Goal: Contribute content

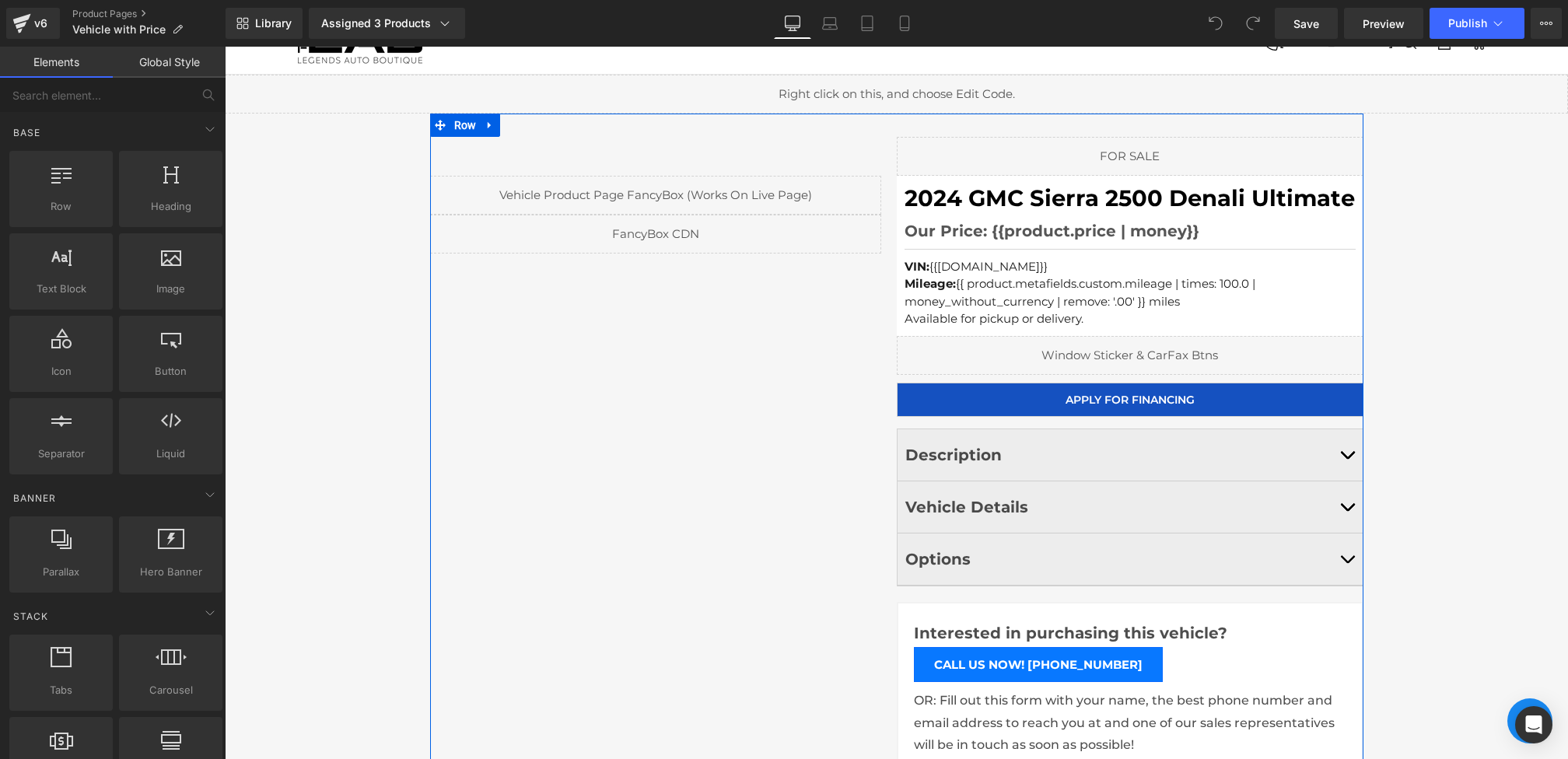
scroll to position [75, 0]
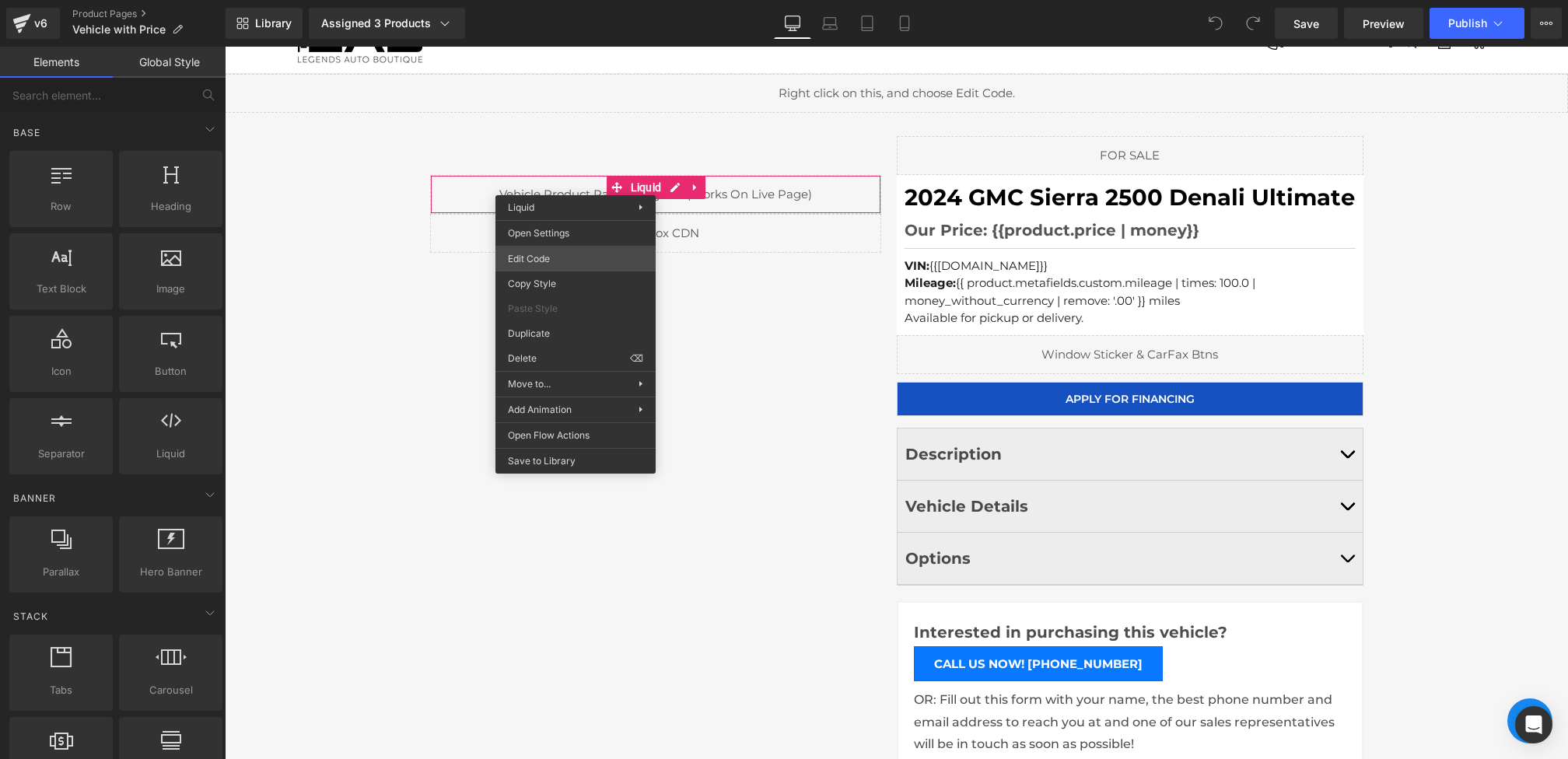
click at [543, 0] on div "You are previewing how the will restyle your page. You can not edit Elements in…" at bounding box center [784, 0] width 1568 height 0
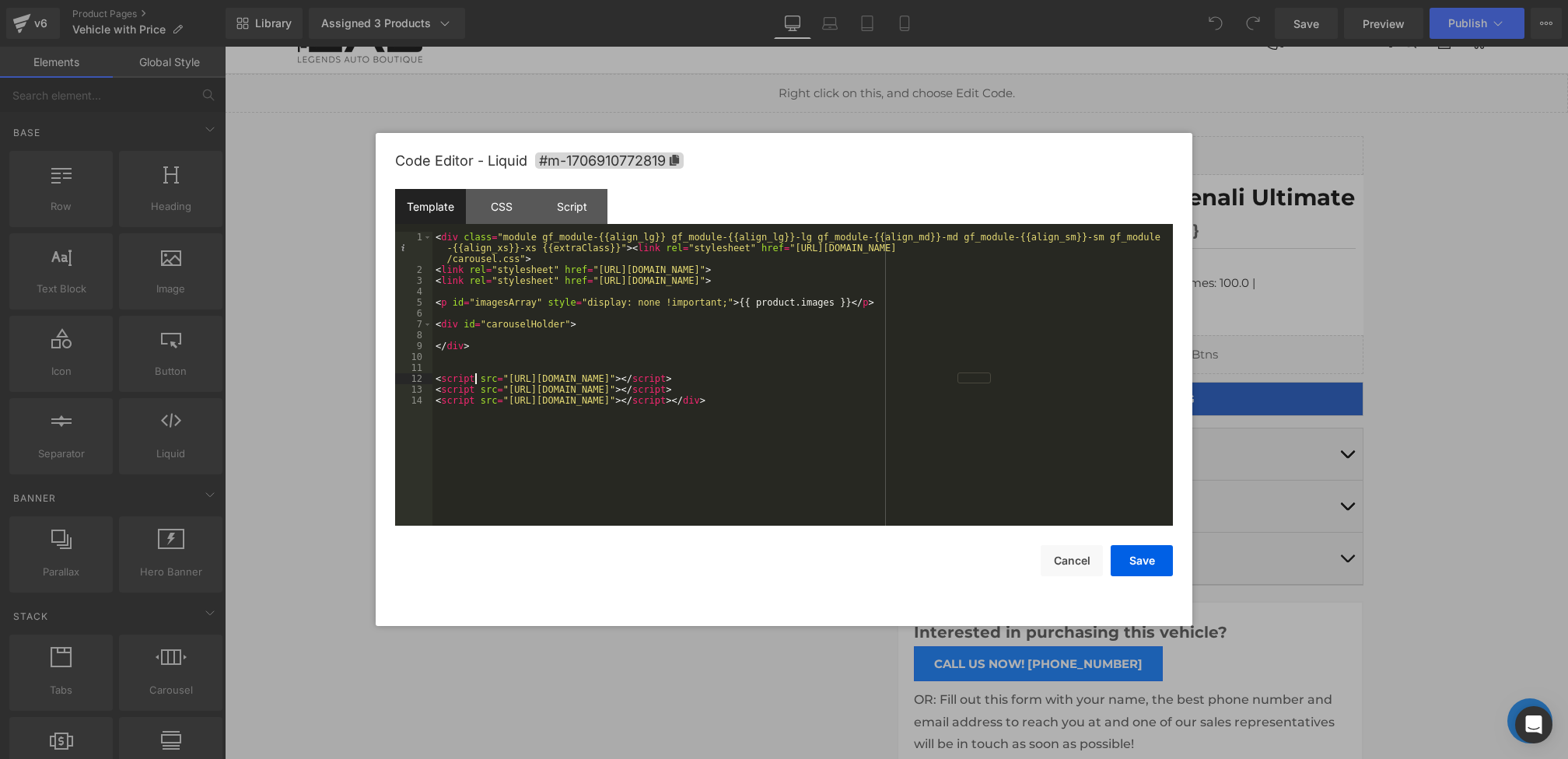
click at [477, 381] on div "< div class = "module gf_module-{{align_lg}} gf_module-{{align_lg}}-lg gf_modul…" at bounding box center [802, 401] width 741 height 338
drag, startPoint x: 480, startPoint y: 376, endPoint x: 506, endPoint y: 377, distance: 26.0
click at [506, 377] on div "< div class = "module gf_module-{{align_lg}} gf_module-{{align_lg}}-lg gf_modul…" at bounding box center [802, 401] width 741 height 338
drag, startPoint x: 510, startPoint y: 379, endPoint x: 478, endPoint y: 379, distance: 32.0
click at [478, 379] on div "< div class = "module gf_module-{{align_lg}} gf_module-{{align_lg}}-lg gf_modul…" at bounding box center [802, 401] width 741 height 338
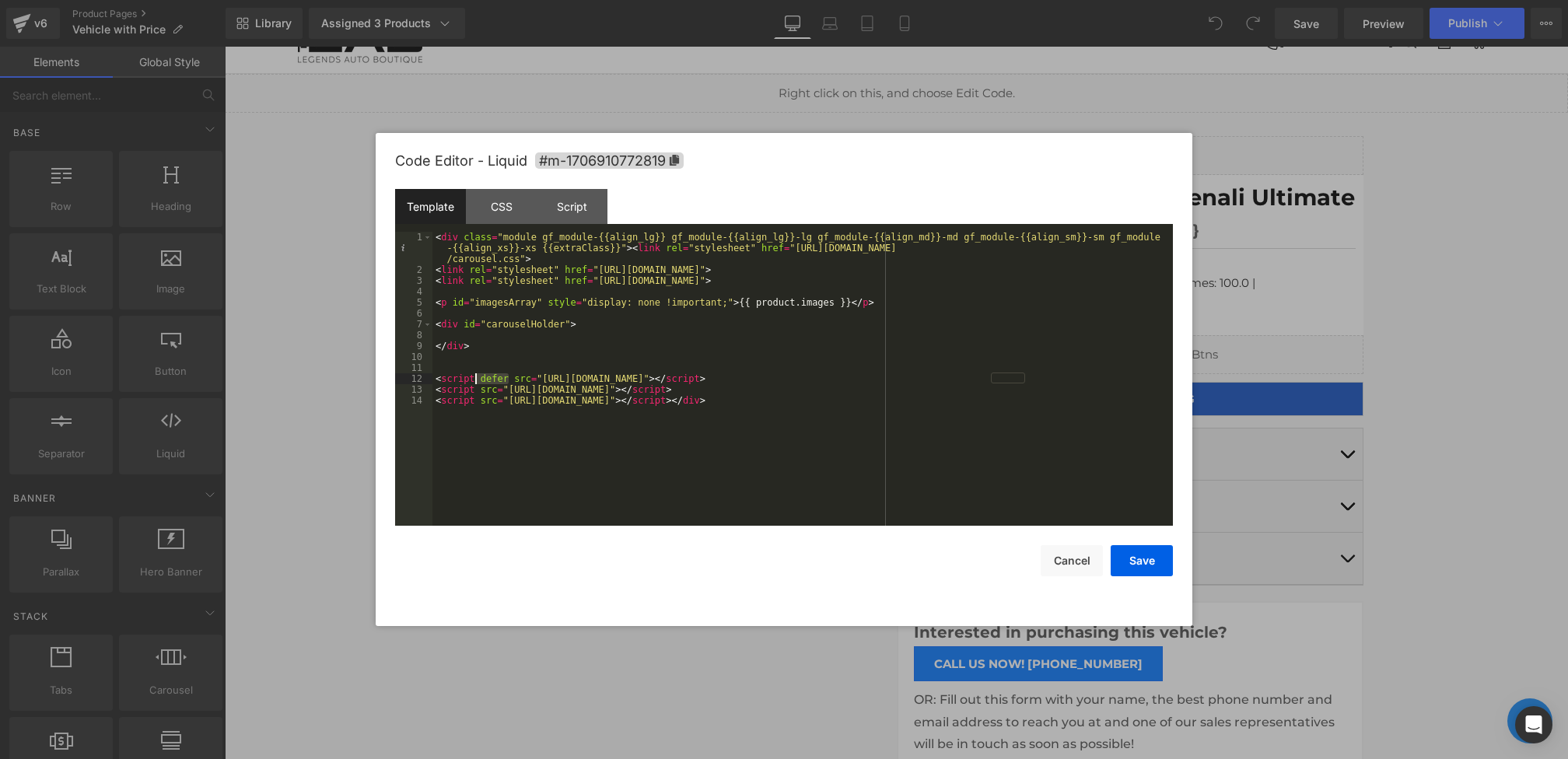
click at [477, 389] on div "< div class = "module gf_module-{{align_lg}} gf_module-{{align_lg}}-lg gf_modul…" at bounding box center [802, 401] width 741 height 338
click at [478, 403] on div "< div class = "module gf_module-{{align_lg}} gf_module-{{align_lg}}-lg gf_modul…" at bounding box center [802, 401] width 741 height 338
click at [489, 388] on div "< div class = "module gf_module-{{align_lg}} gf_module-{{align_lg}}-lg gf_modul…" at bounding box center [802, 401] width 741 height 338
click at [1155, 559] on button "Save" at bounding box center [1141, 560] width 62 height 31
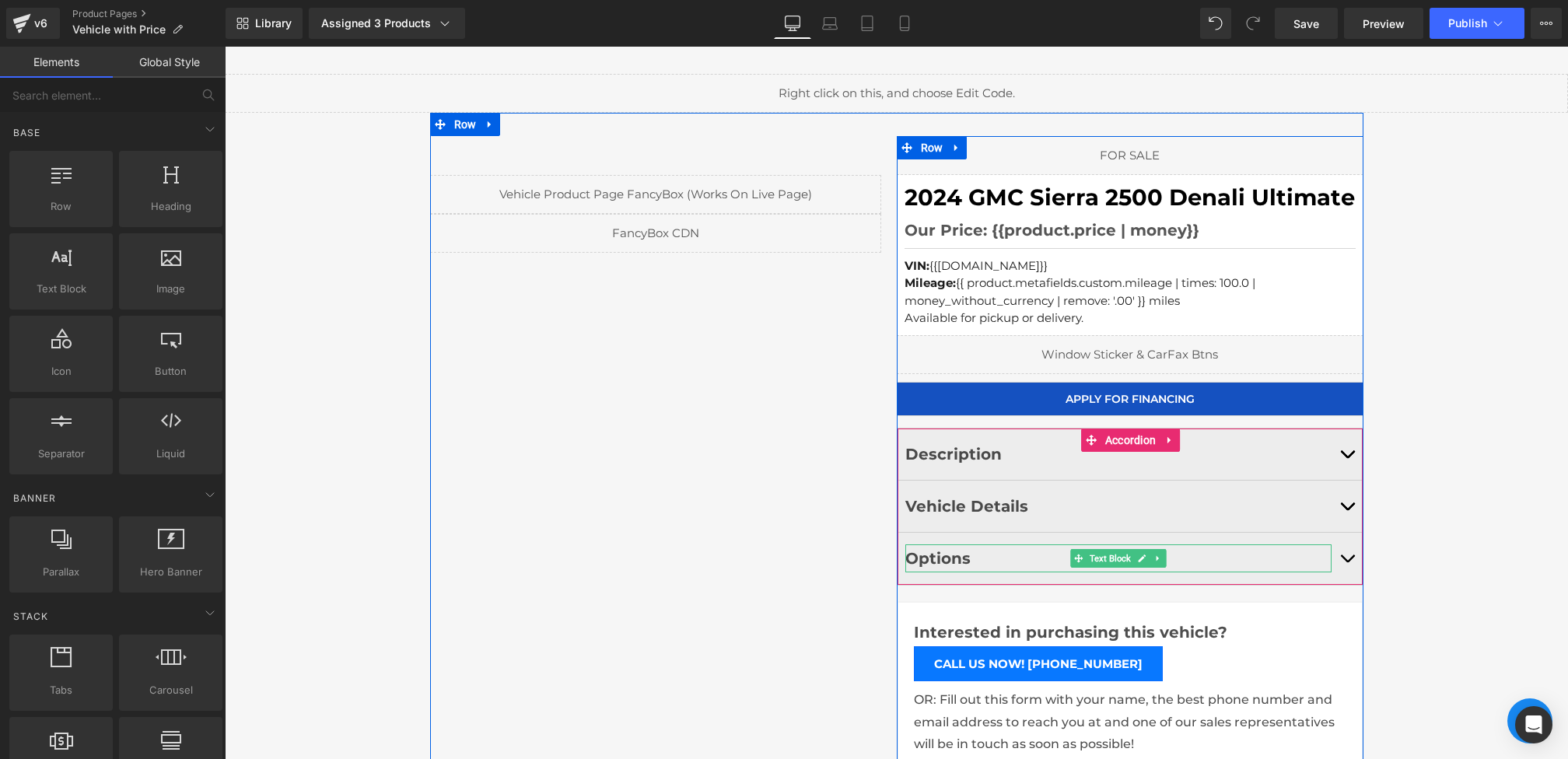
scroll to position [153, 0]
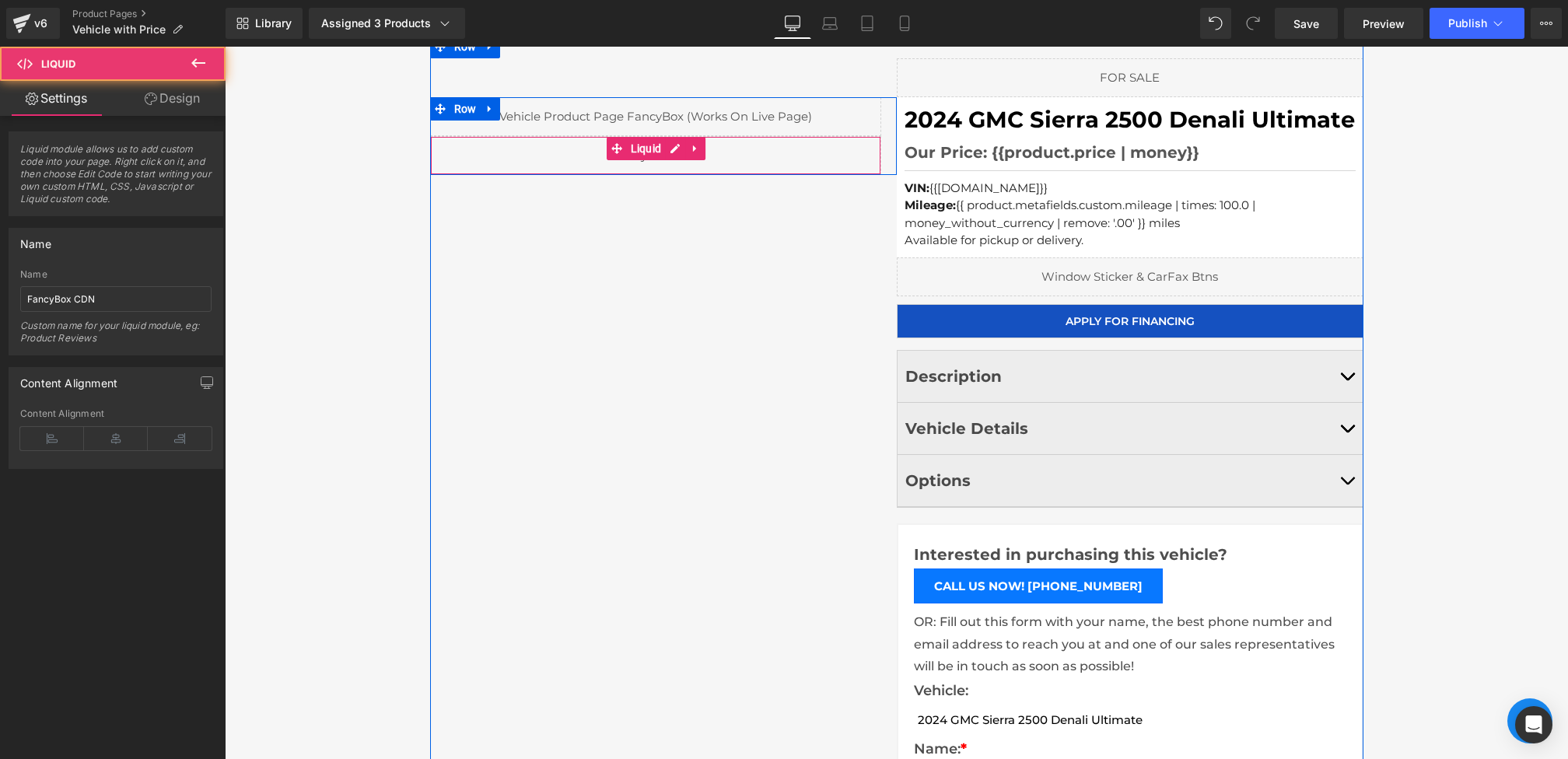
click at [562, 151] on div "Liquid" at bounding box center [655, 155] width 451 height 39
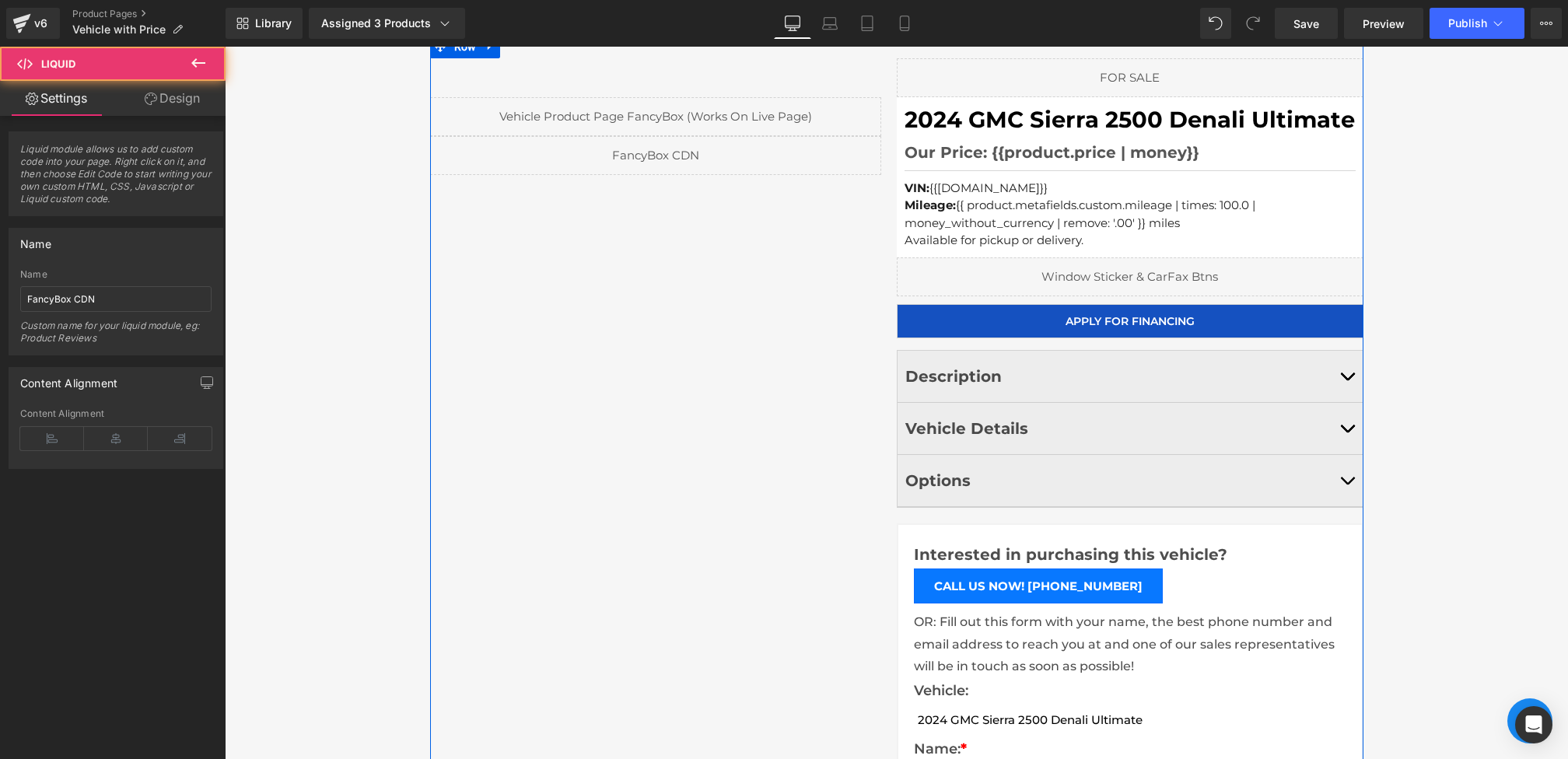
drag, startPoint x: 762, startPoint y: 258, endPoint x: 537, endPoint y: 211, distance: 229.9
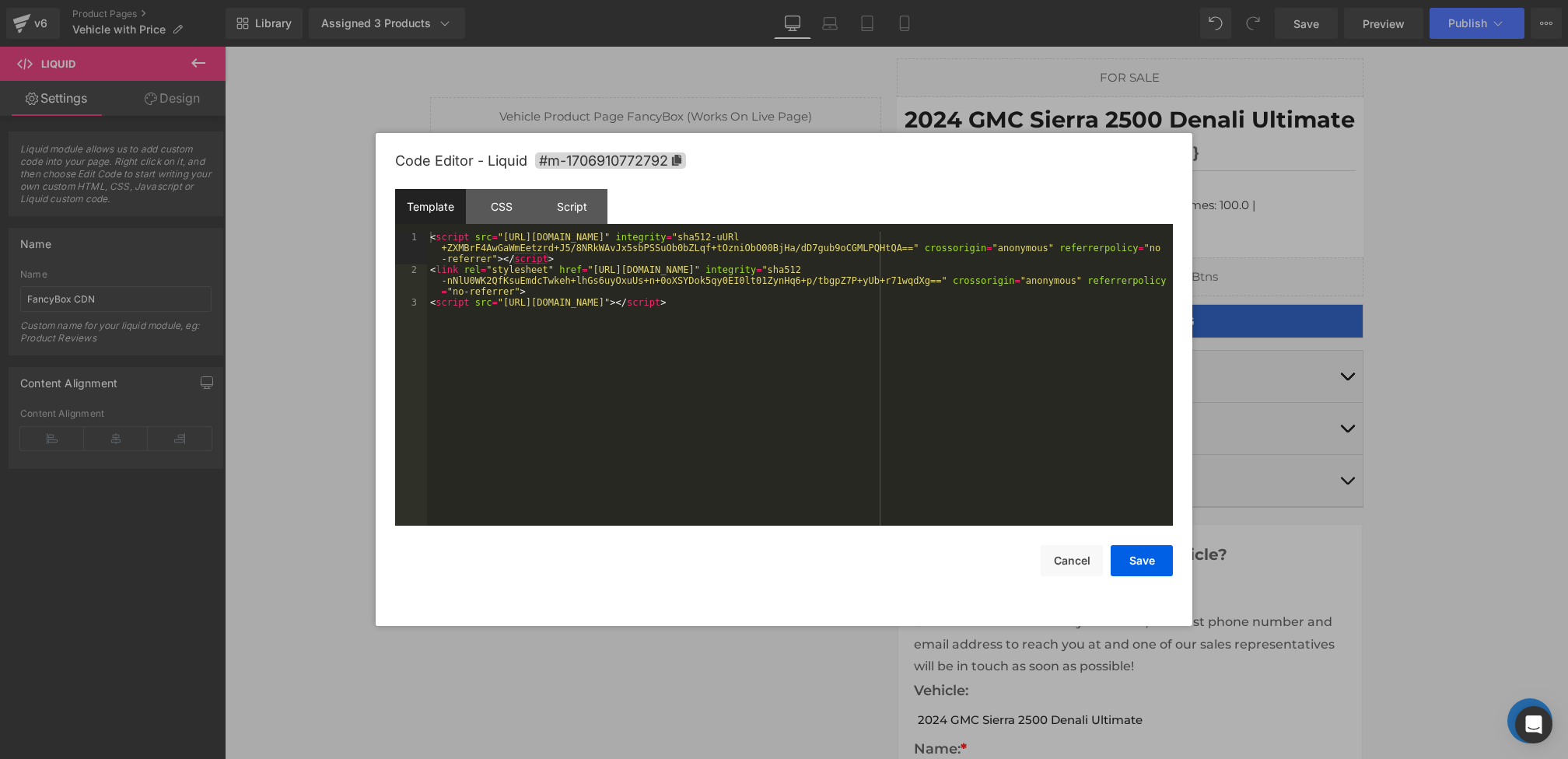
click at [510, 0] on div "You are previewing how the will restyle your page. You can not edit Elements in…" at bounding box center [784, 0] width 1568 height 0
click at [468, 237] on div "< script src = "https://cdnjs.cloudflare.com/ajax/libs/fancybox/3.5.7/jquery.fa…" at bounding box center [799, 401] width 746 height 338
click at [471, 305] on div "< script defer src = "https://cdnjs.cloudflare.com/ajax/libs/fancybox/3.5.7/jqu…" at bounding box center [799, 401] width 746 height 338
click at [1151, 564] on button "Save" at bounding box center [1141, 560] width 62 height 31
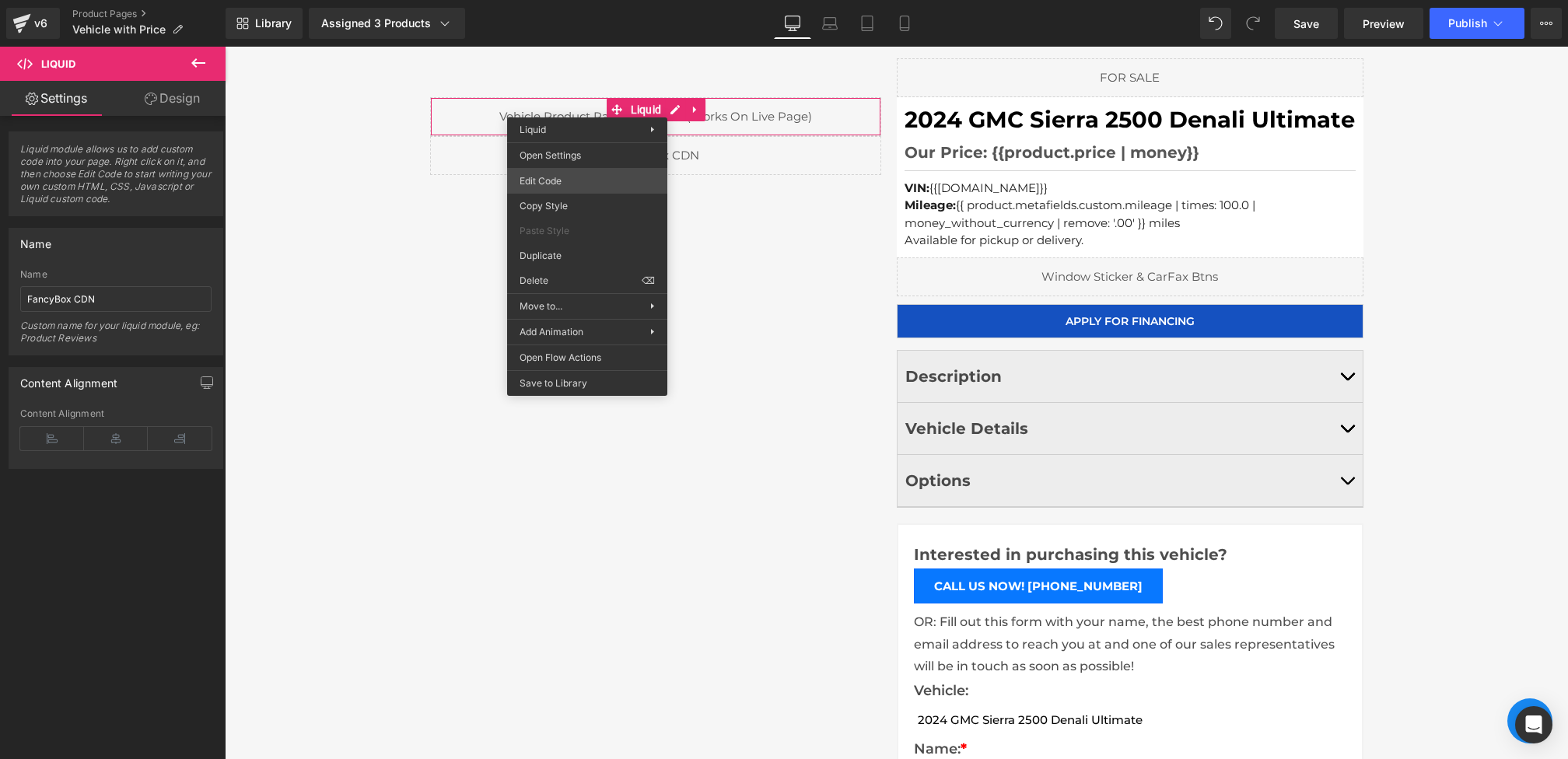
click at [563, 0] on div "You are previewing how the will restyle your page. You can not edit Elements in…" at bounding box center [784, 0] width 1568 height 0
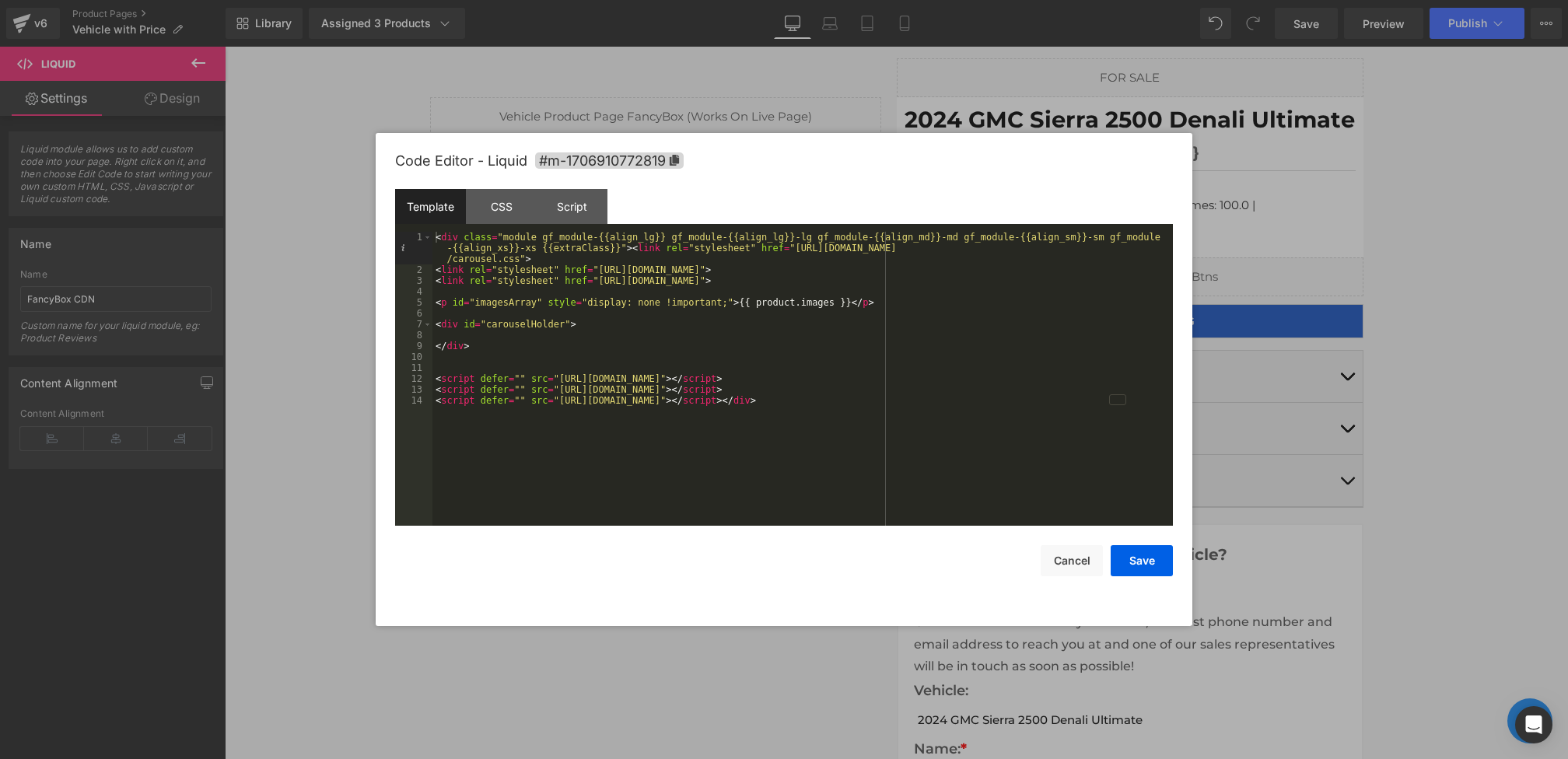
click at [1175, 567] on div "Code Editor - Liquid #m-1706910772819 Template CSS Script Data 1 2 3 4 5 6 7 8 …" at bounding box center [784, 379] width 816 height 493
click at [1156, 561] on button "Save" at bounding box center [1141, 560] width 62 height 31
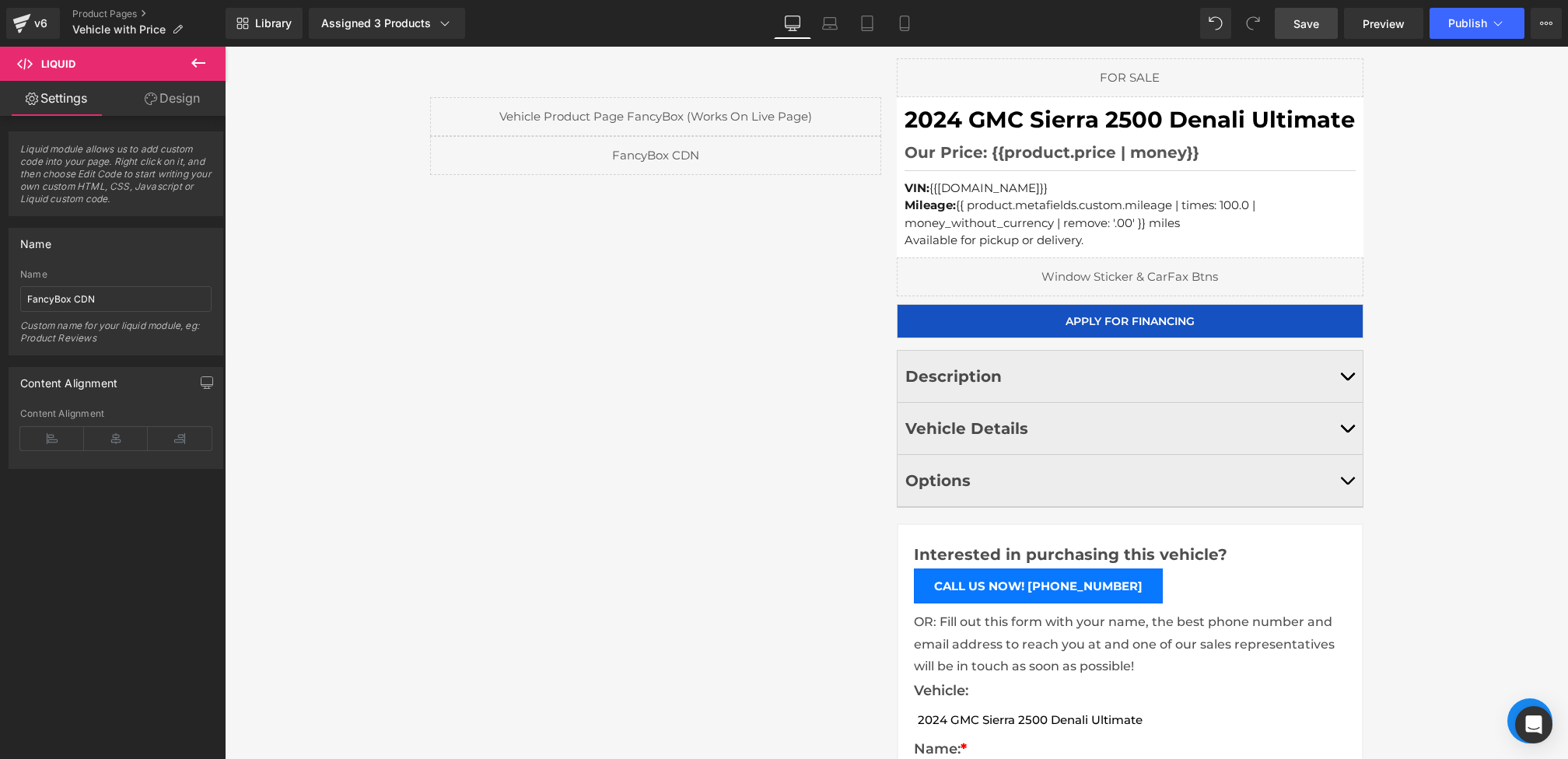
click at [1327, 21] on link "Save" at bounding box center [1305, 23] width 63 height 31
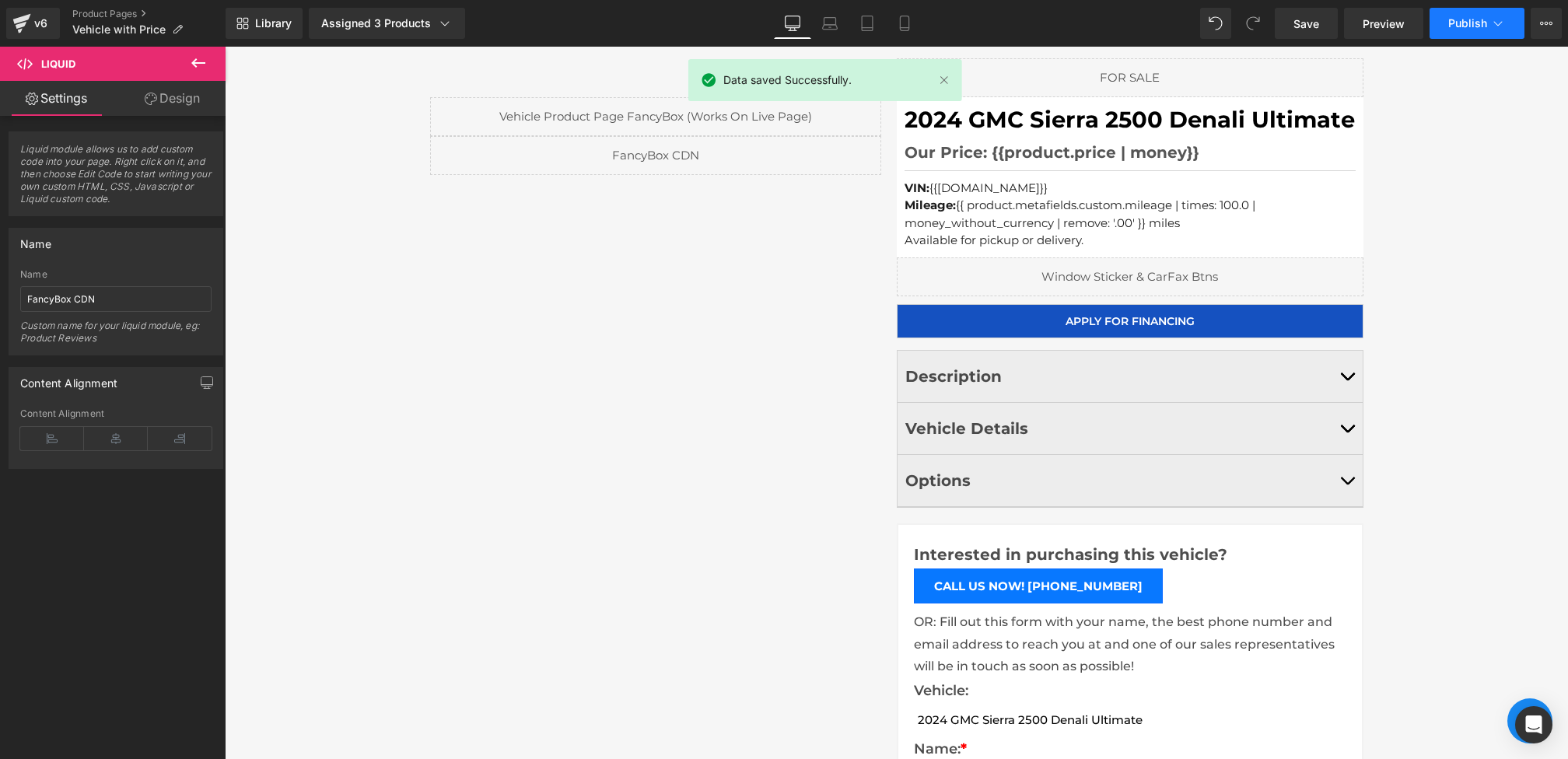
click at [1460, 19] on span "Publish" at bounding box center [1467, 23] width 39 height 12
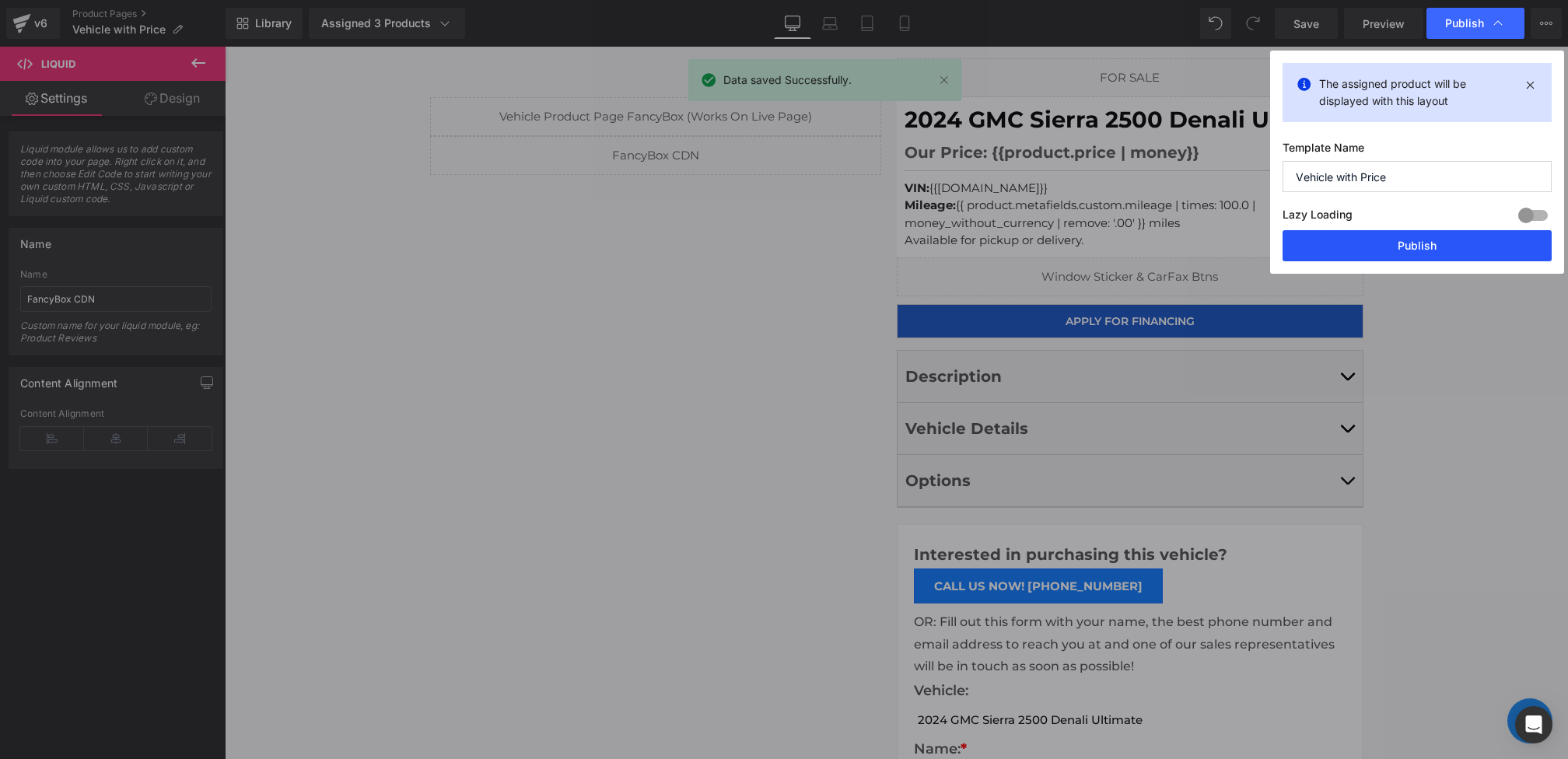
click at [1421, 245] on button "Publish" at bounding box center [1416, 245] width 269 height 31
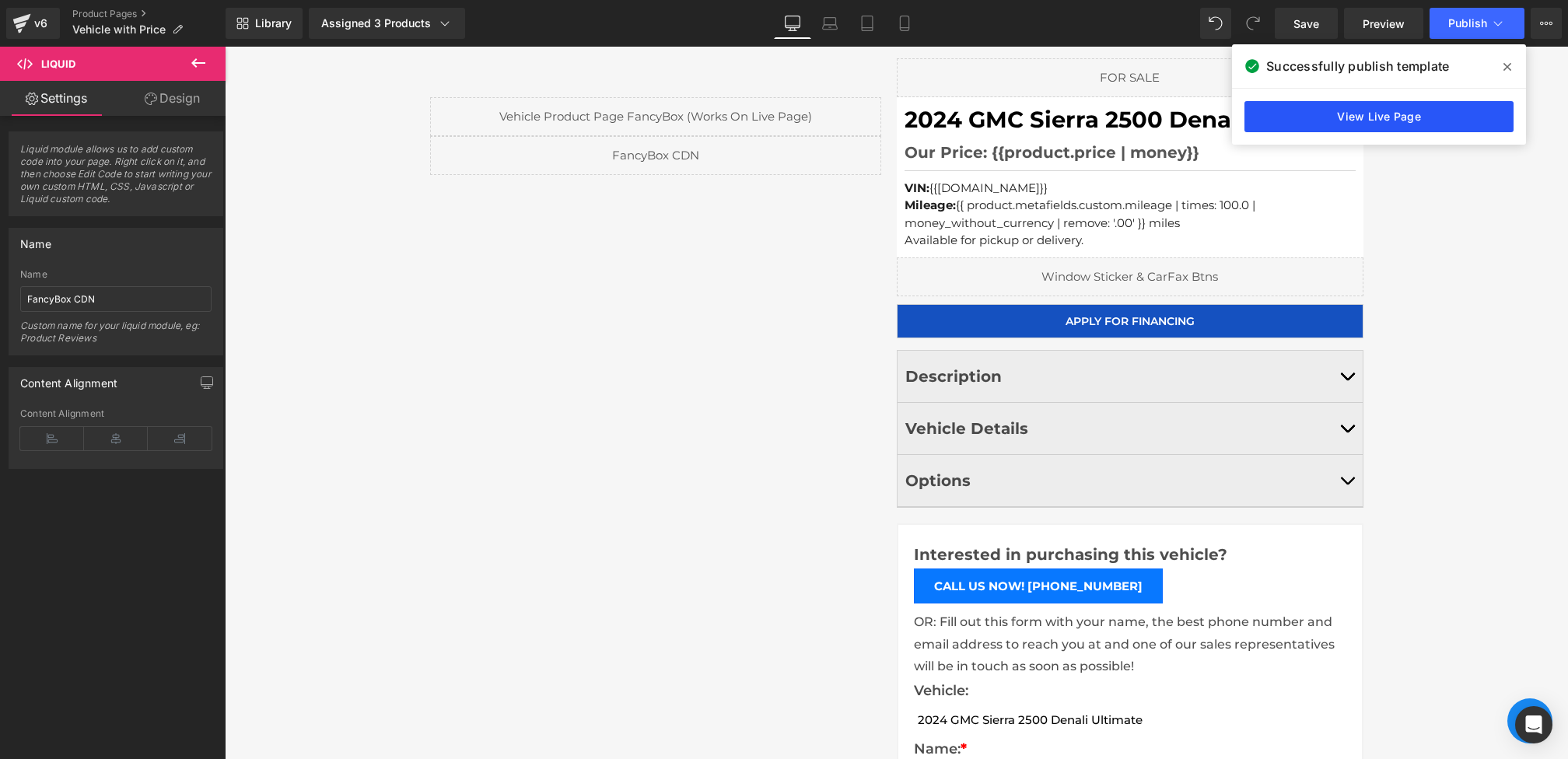
click at [1392, 106] on link "View Live Page" at bounding box center [1378, 116] width 269 height 31
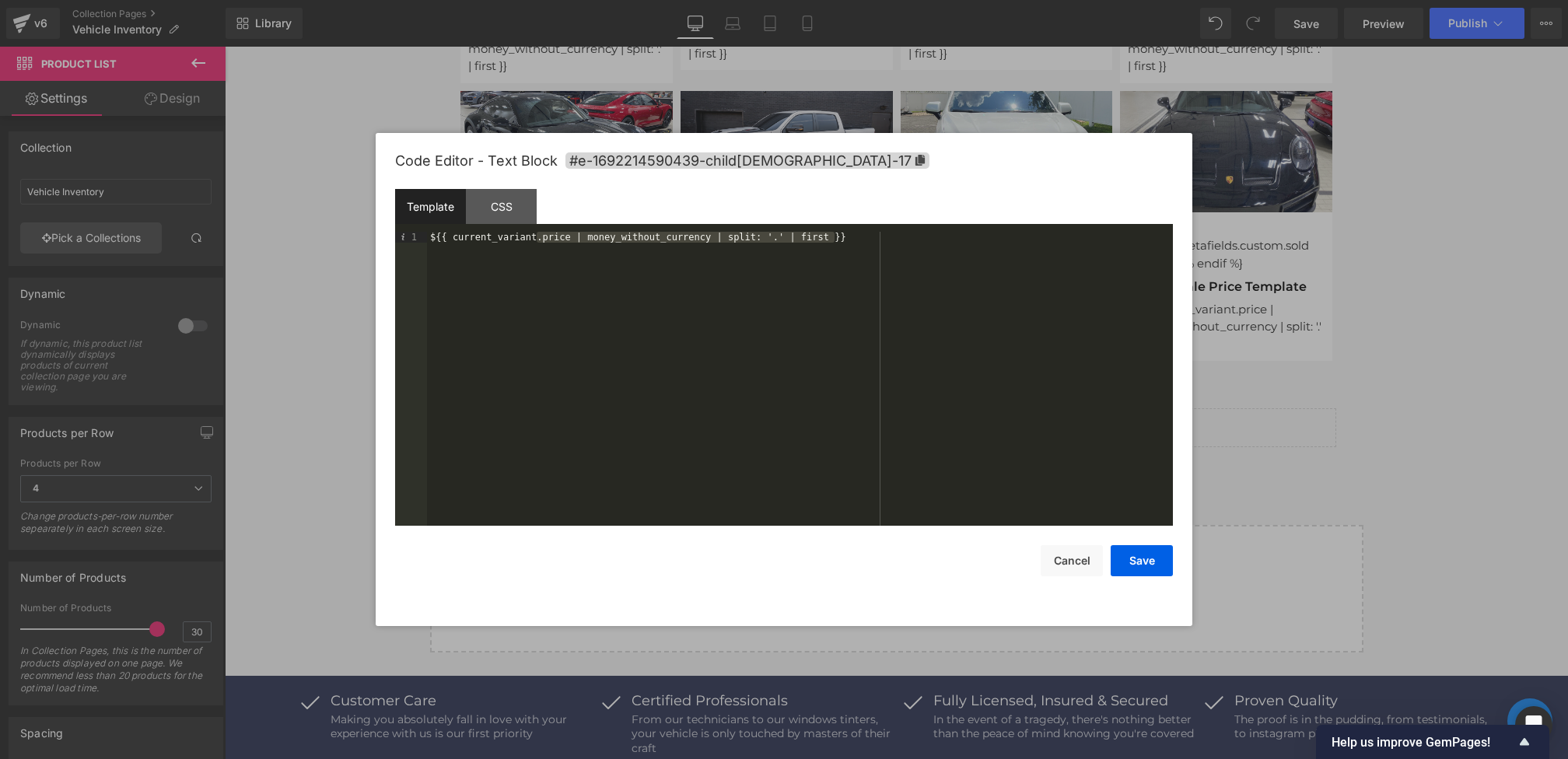
click at [1496, 363] on div at bounding box center [784, 379] width 1568 height 759
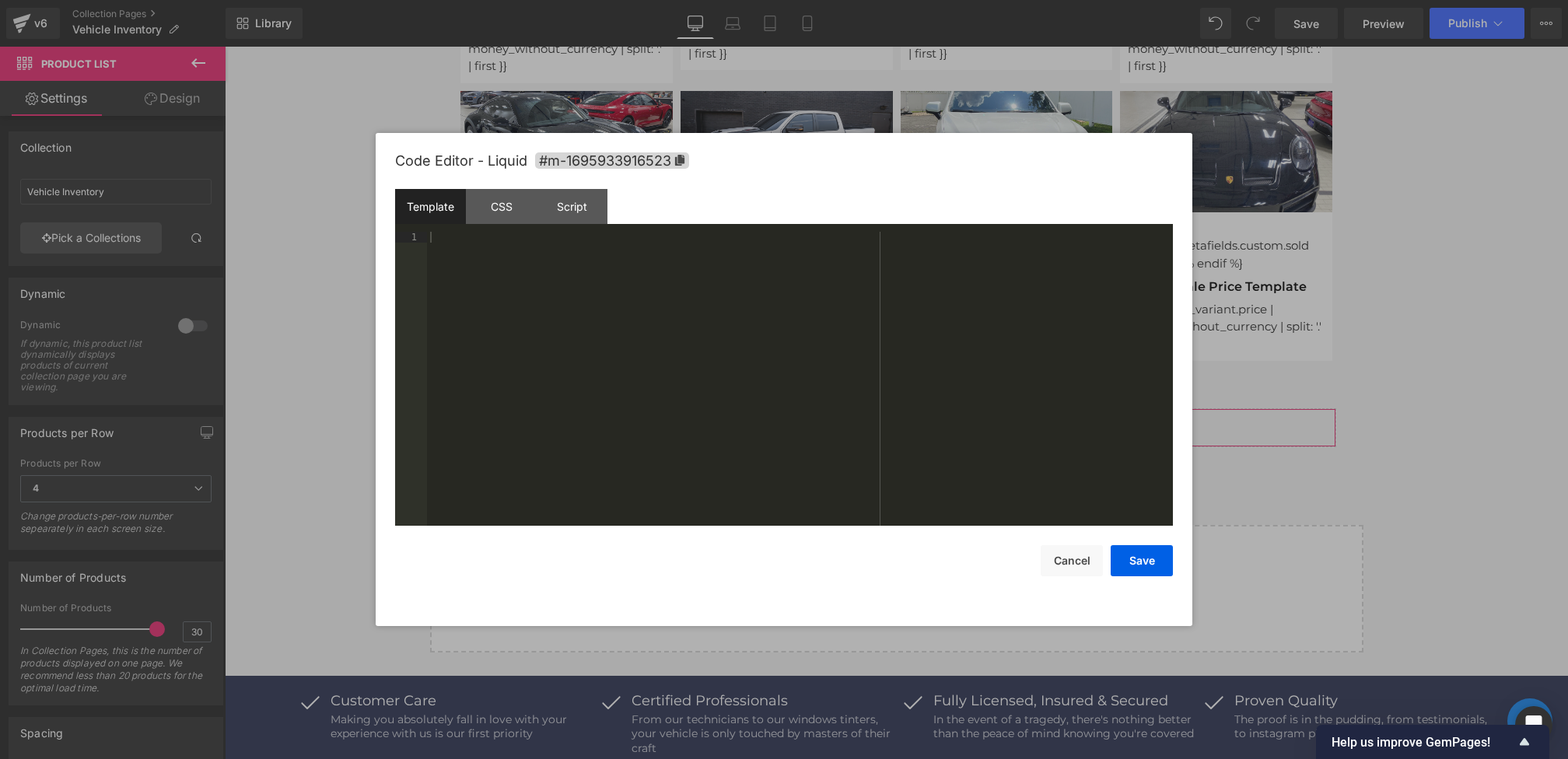
click at [764, 0] on div "Product List You are previewing how the will restyle your page. You can not edi…" at bounding box center [784, 0] width 1568 height 0
click at [1056, 574] on button "Cancel" at bounding box center [1071, 560] width 62 height 31
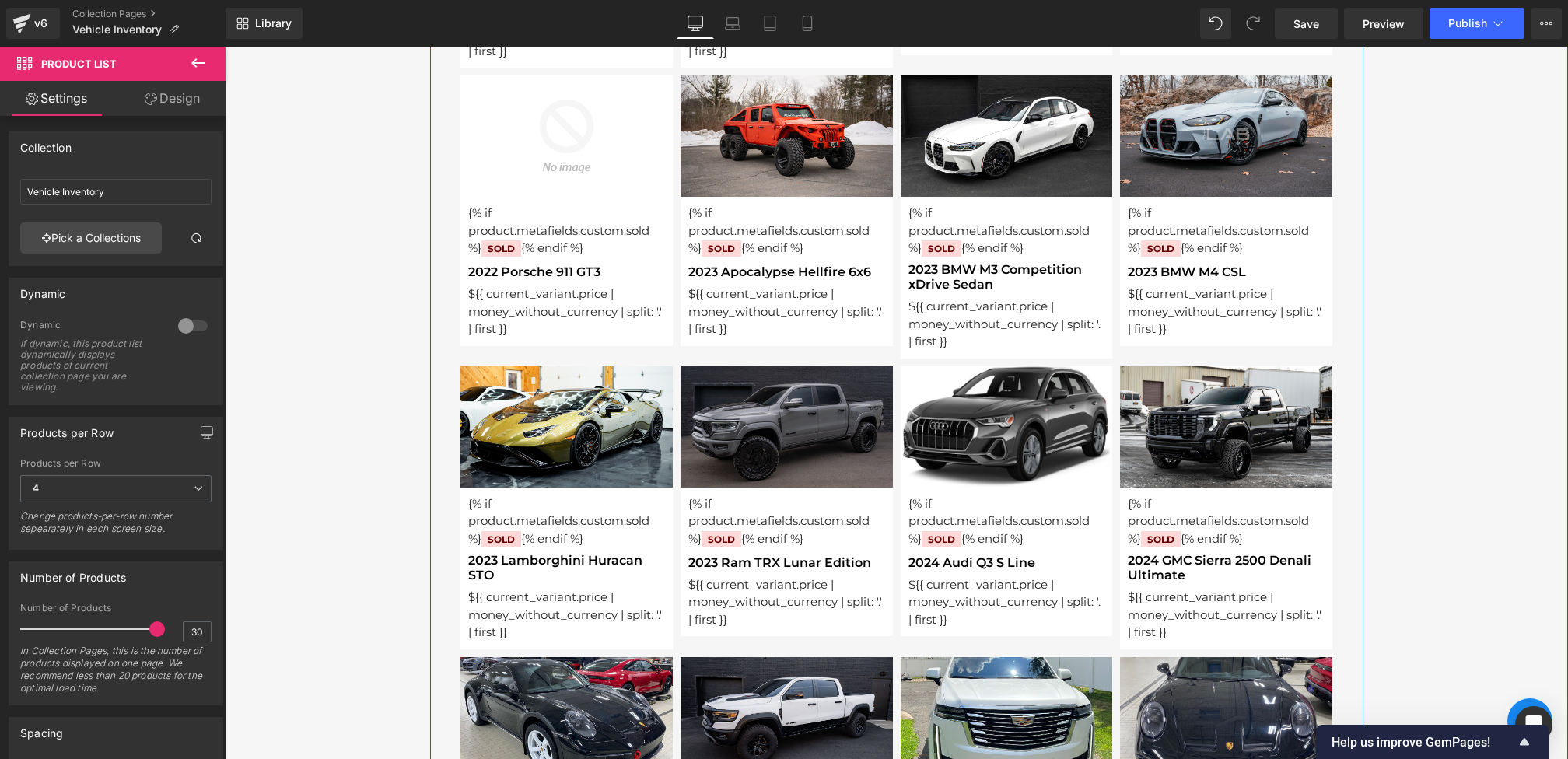
scroll to position [1242, 0]
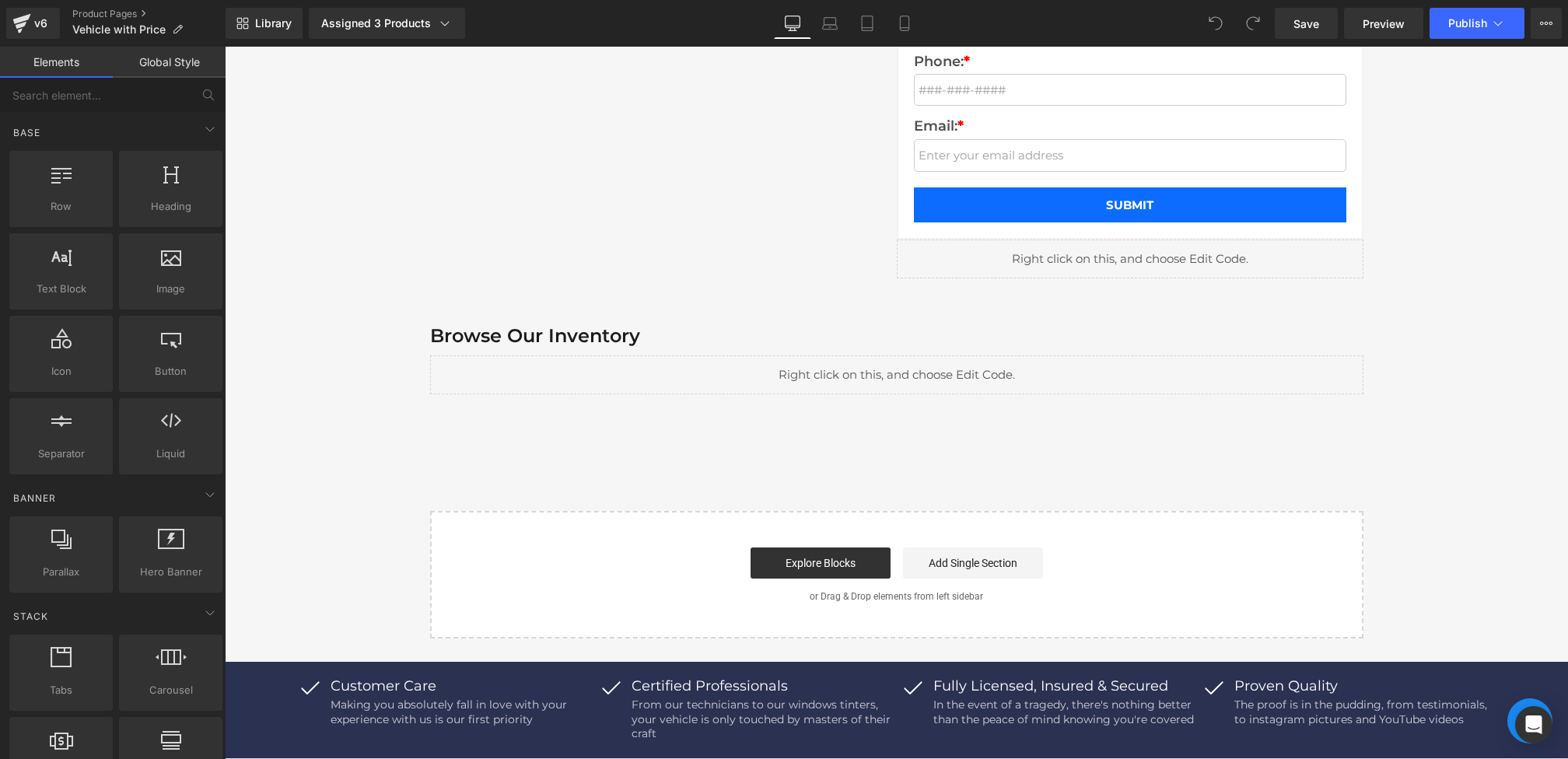
scroll to position [913, 0]
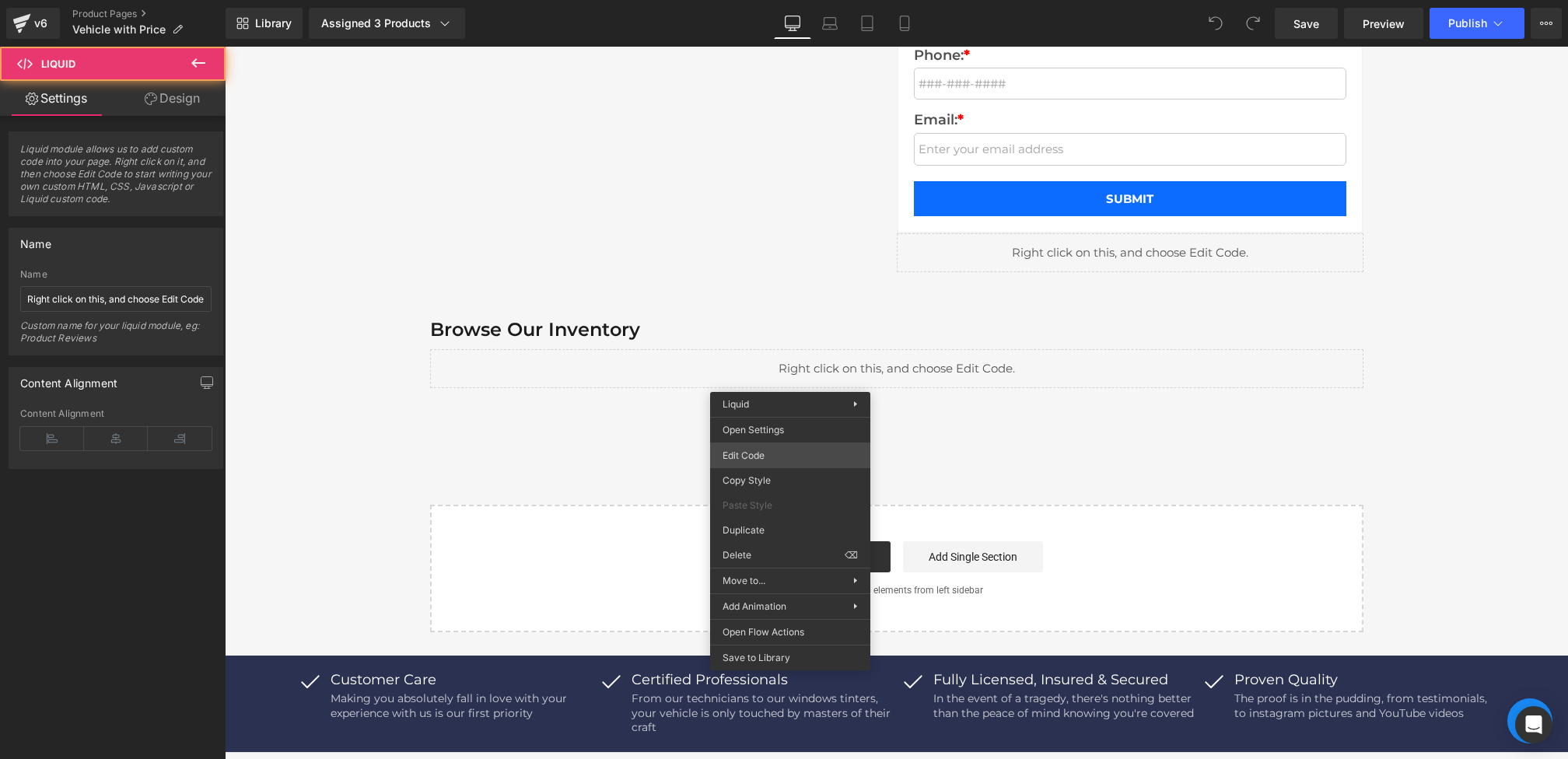
click at [751, 0] on div "You are previewing how the will restyle your page. You can not edit Elements in…" at bounding box center [784, 0] width 1568 height 0
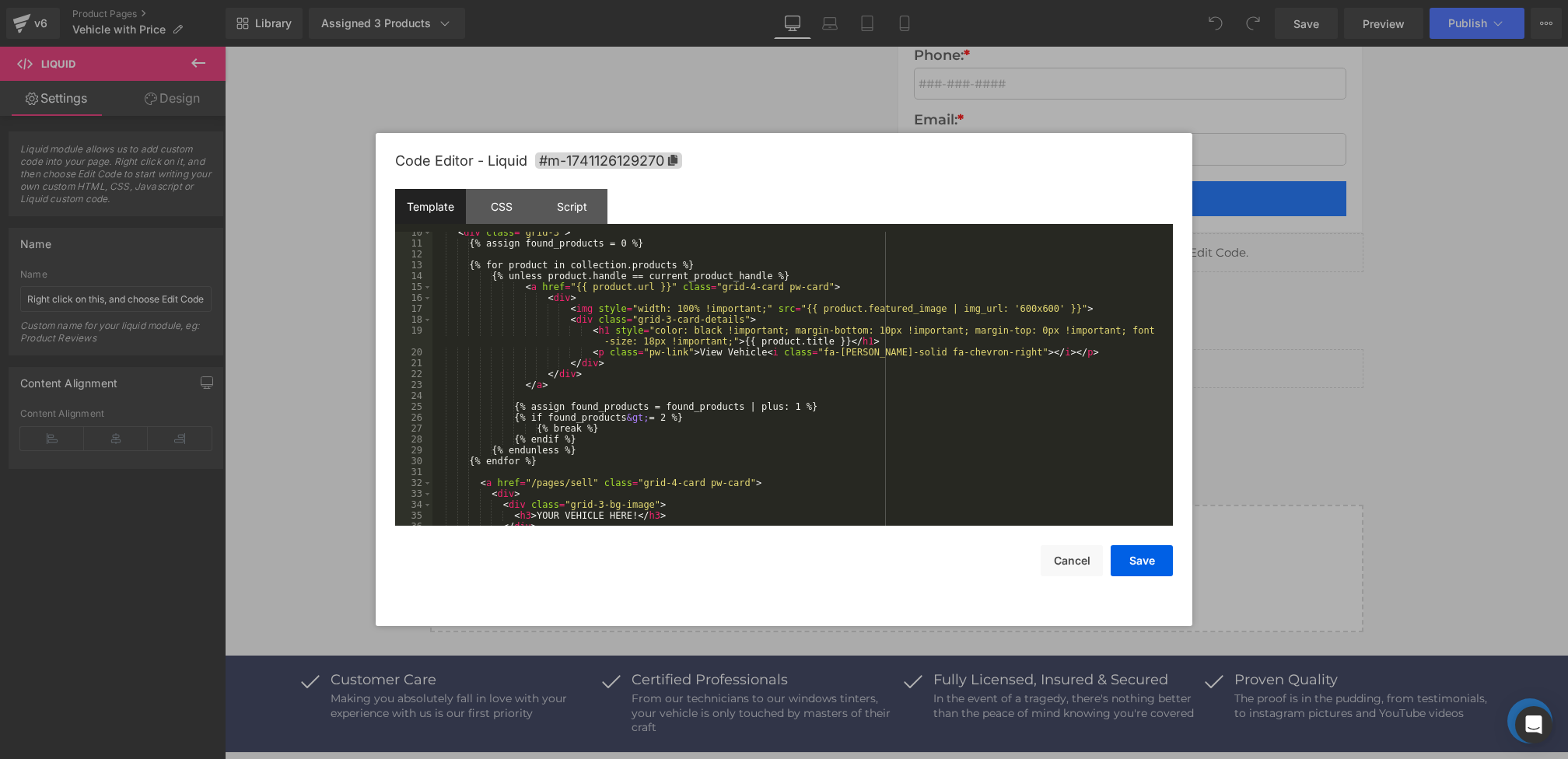
scroll to position [103, 0]
click at [838, 275] on div "< div class = "grid-3" > {% assign found_products = 0 %} {% for product in coll…" at bounding box center [799, 385] width 735 height 316
click at [785, 276] on div "< div class = "grid-3" > {% assign found_products = 0 %} {% for product in coll…" at bounding box center [799, 385] width 735 height 316
click at [826, 277] on div "< div class = "grid-3" > {% assign found_products = 0 %} {% for product in coll…" at bounding box center [799, 385] width 735 height 316
click at [715, 265] on div "< div class = "grid-3" > {% assign found_products = 0 %} {% for product in coll…" at bounding box center [799, 385] width 735 height 316
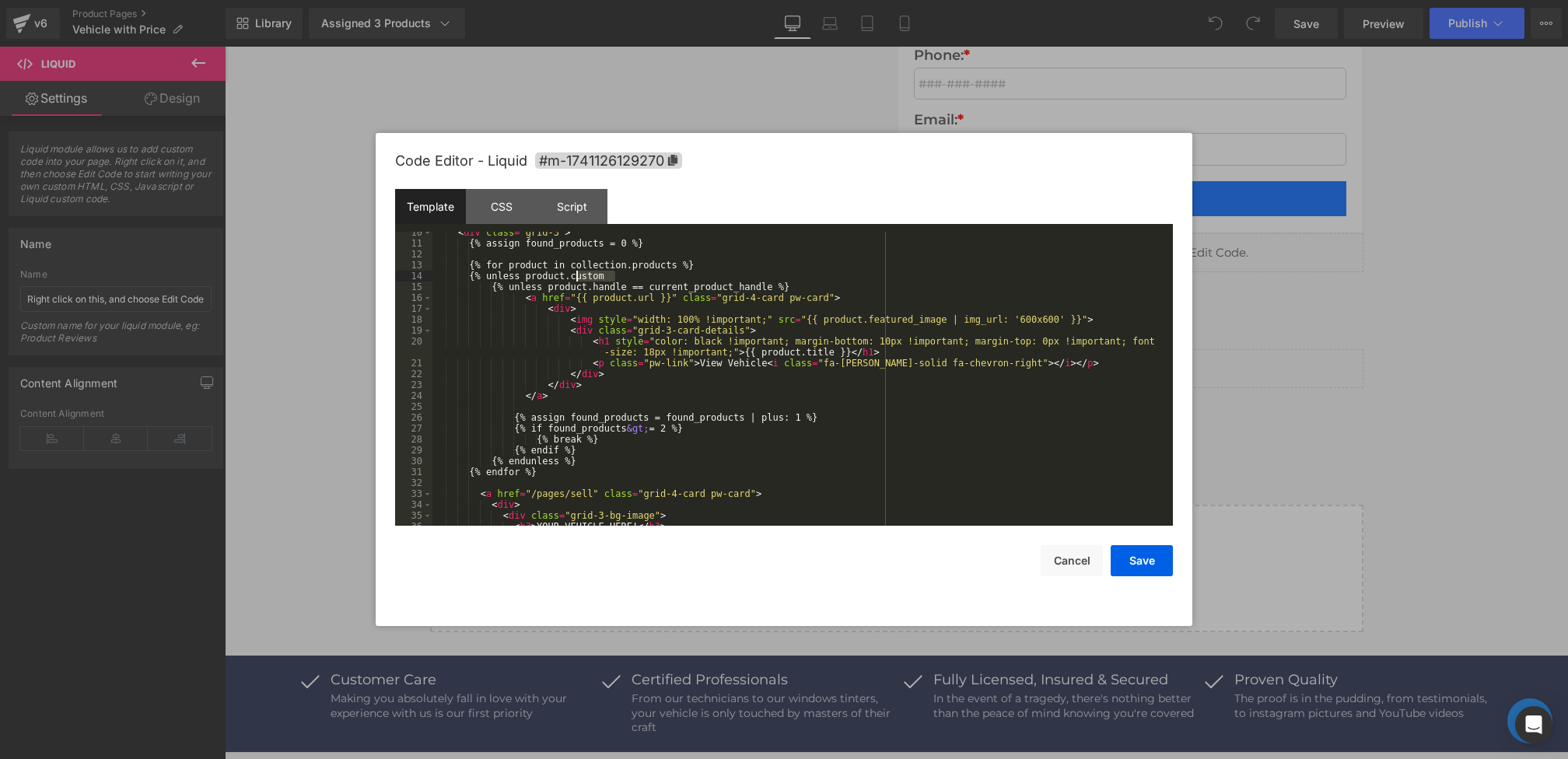
drag, startPoint x: 643, startPoint y: 275, endPoint x: 577, endPoint y: 275, distance: 66.0
click at [577, 275] on div "< div class = "grid-3" > {% assign found_products = 0 %} {% for product in coll…" at bounding box center [799, 385] width 735 height 316
paste textarea
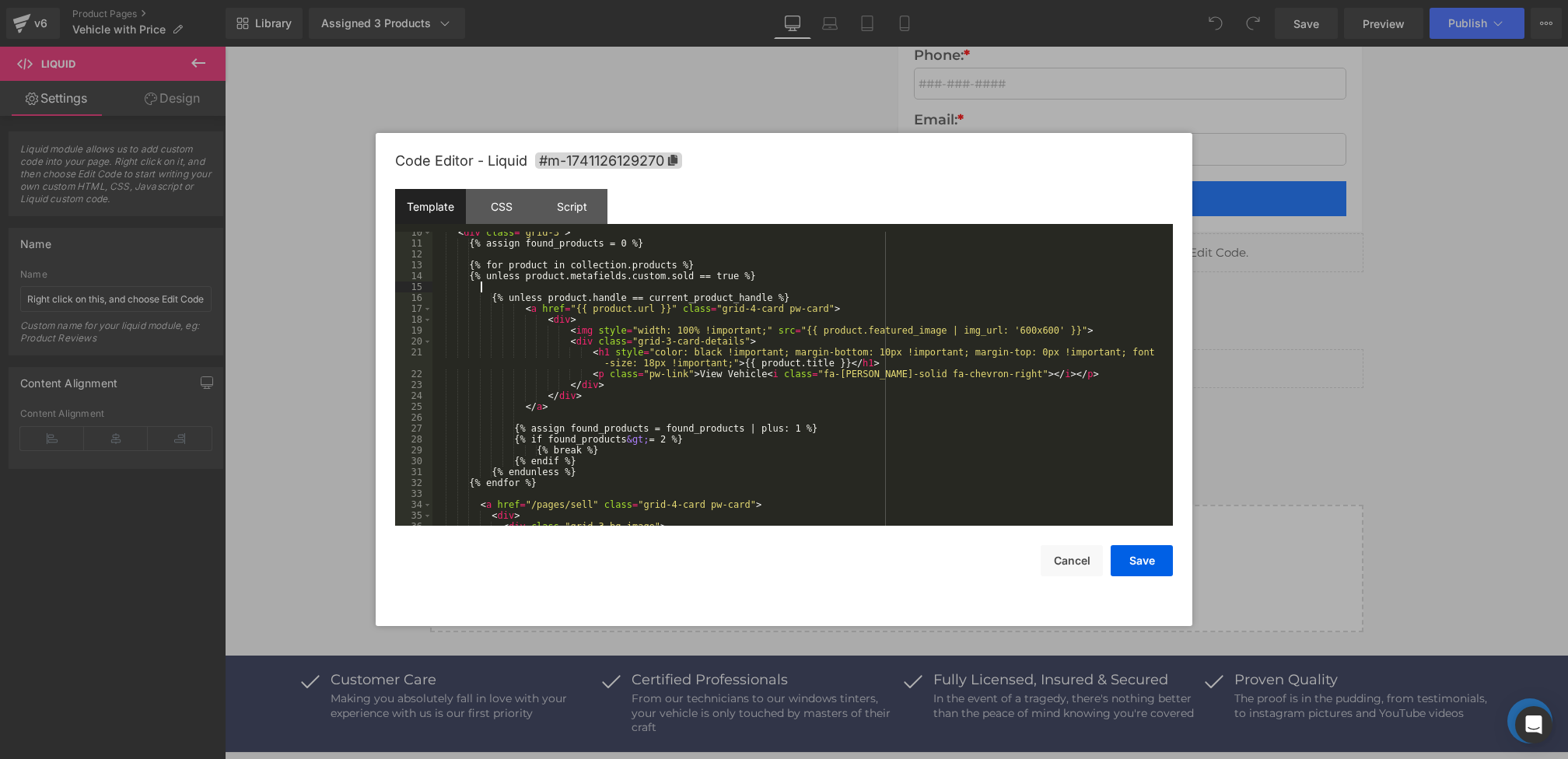
click at [552, 472] on div "< div class = "grid-3" > {% assign found_products = 0 %} {% for product in coll…" at bounding box center [799, 385] width 735 height 316
click at [616, 472] on div "< div class = "grid-3" > {% assign found_products = 0 %} {% for product in coll…" at bounding box center [799, 385] width 735 height 316
click at [1140, 561] on button "Save" at bounding box center [1141, 560] width 62 height 31
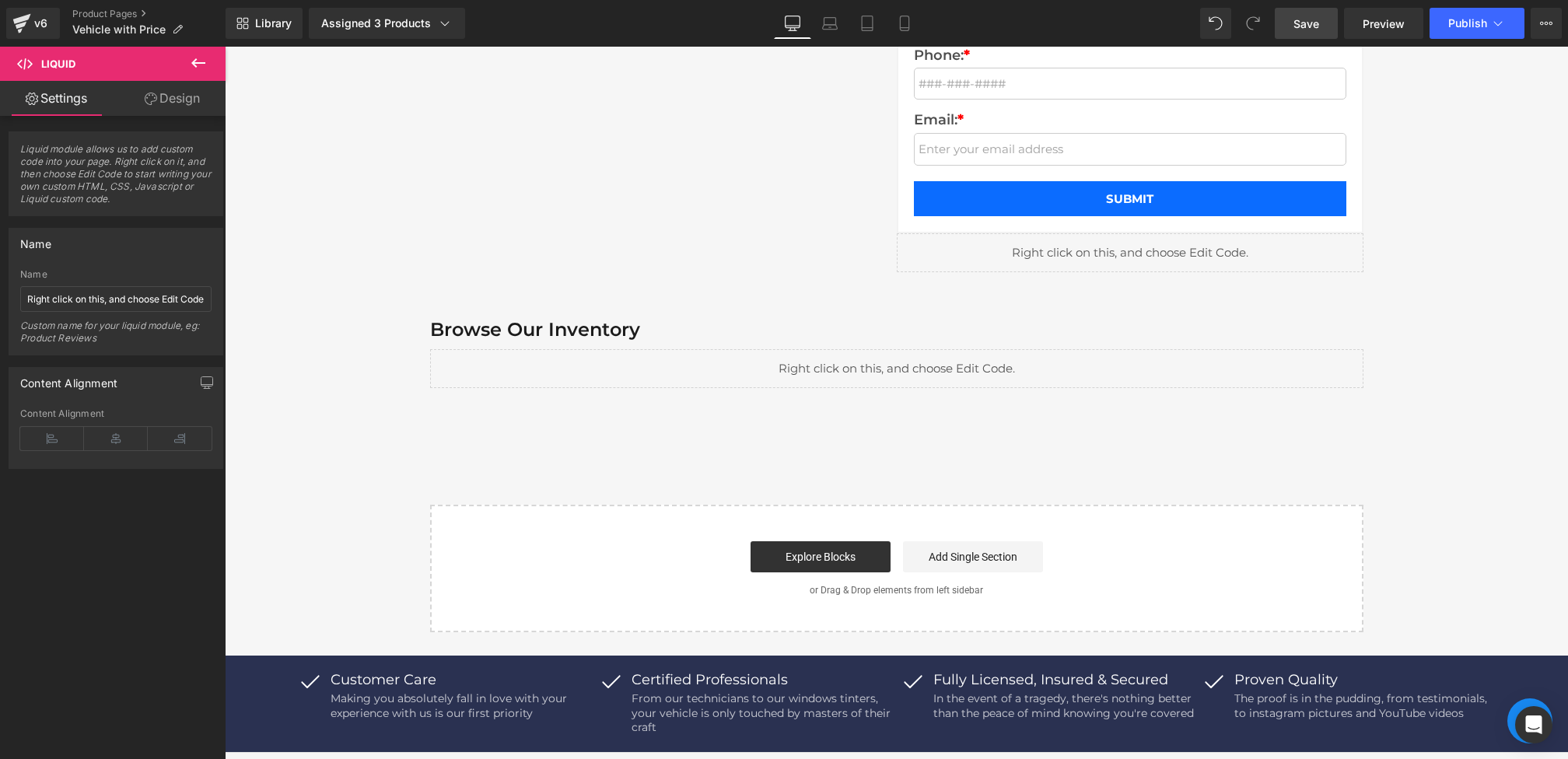
click at [1305, 23] on span "Save" at bounding box center [1306, 24] width 26 height 16
click at [1404, 29] on link "Preview" at bounding box center [1383, 23] width 79 height 31
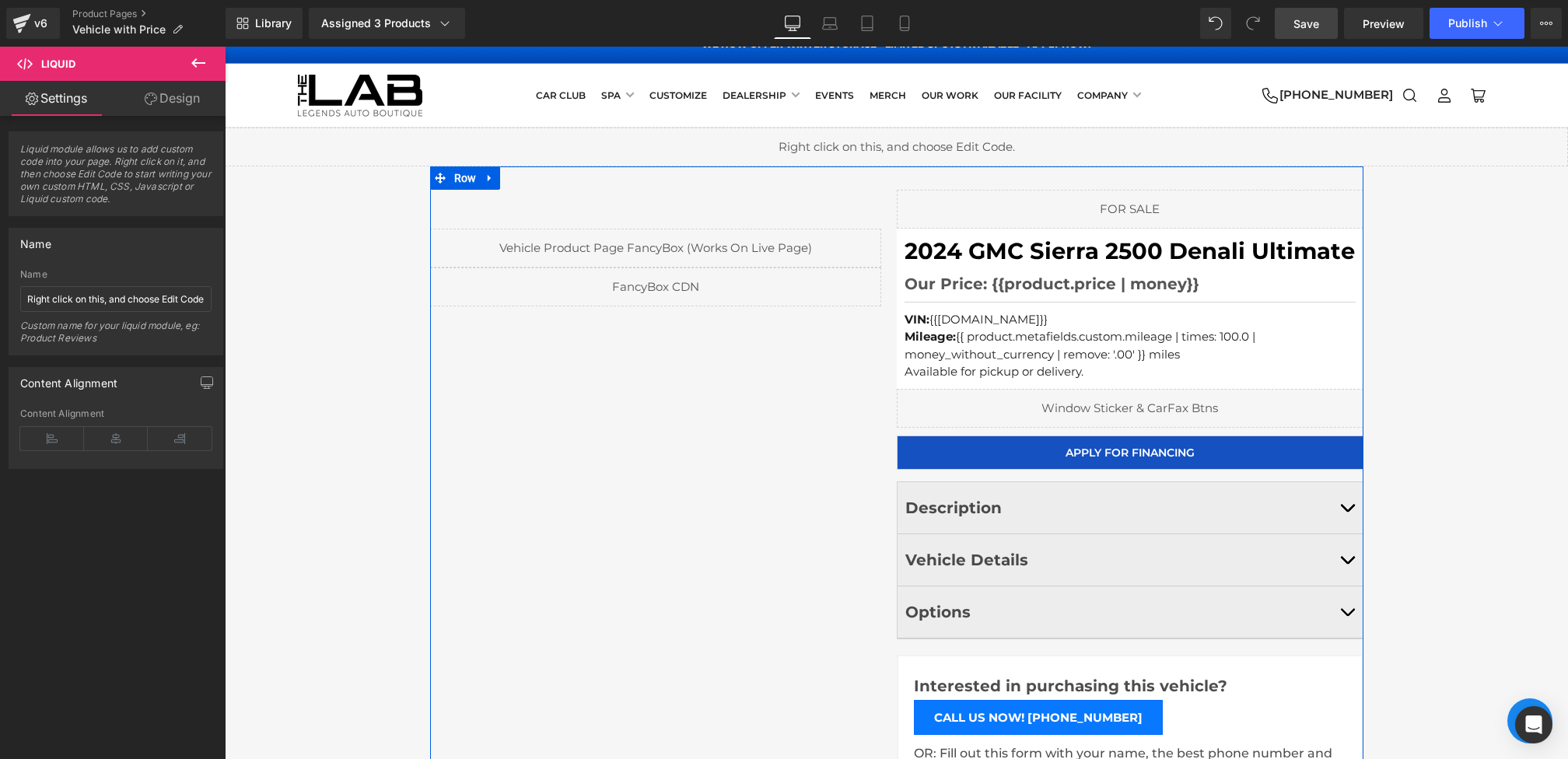
scroll to position [0, 0]
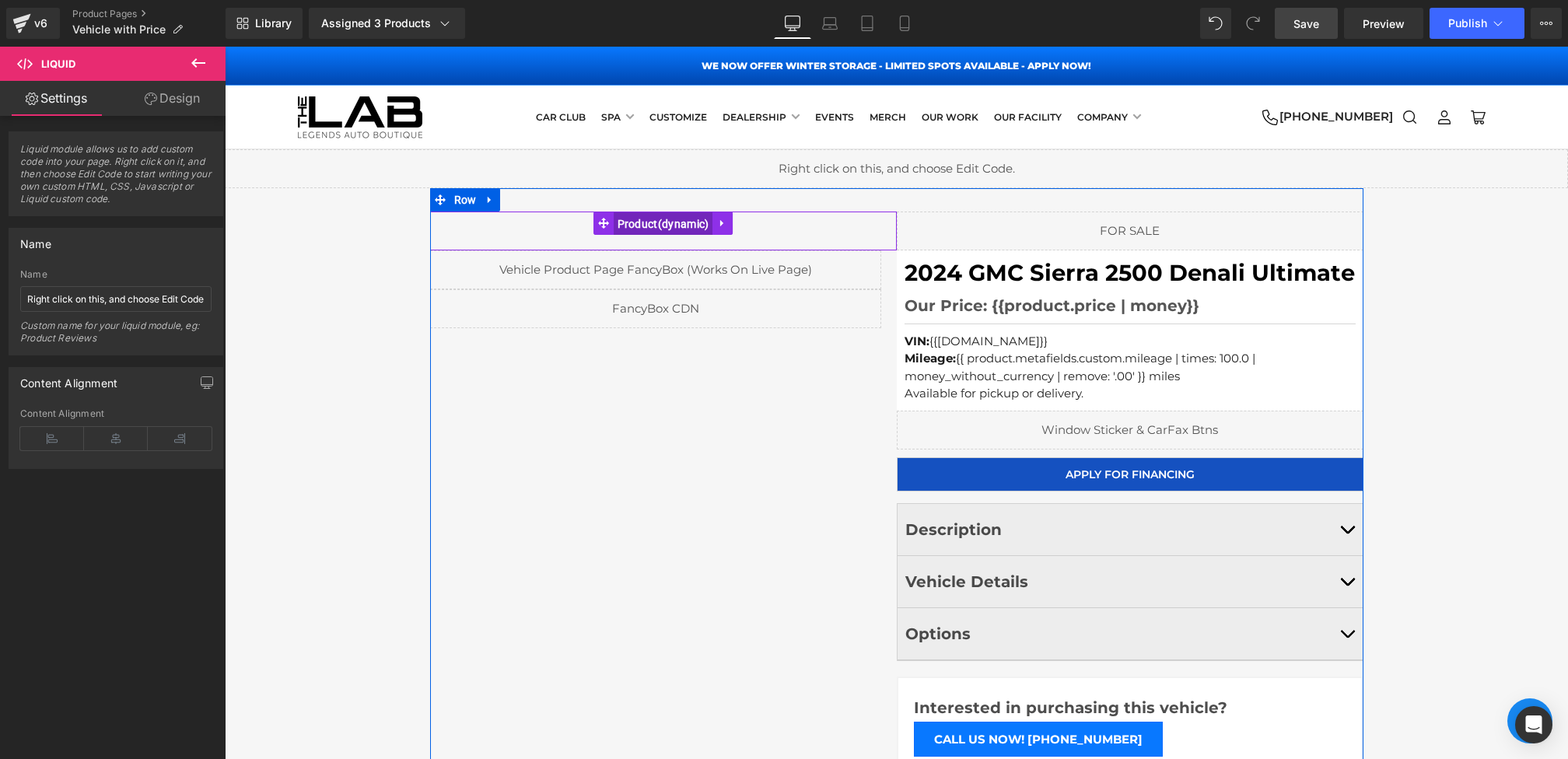
click at [642, 220] on span "Product" at bounding box center [664, 223] width 100 height 23
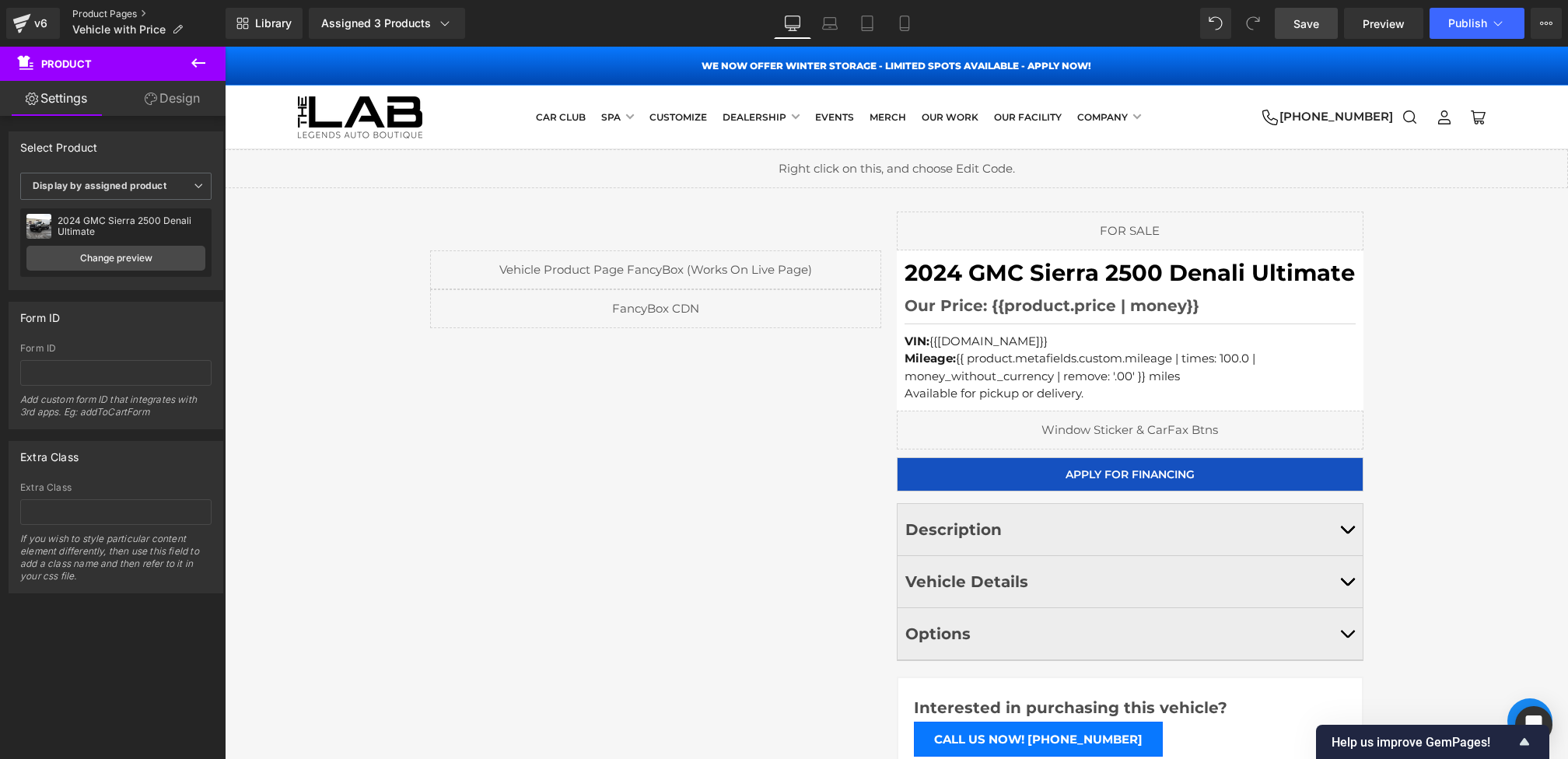
click at [107, 14] on link "Product Pages" at bounding box center [148, 14] width 153 height 12
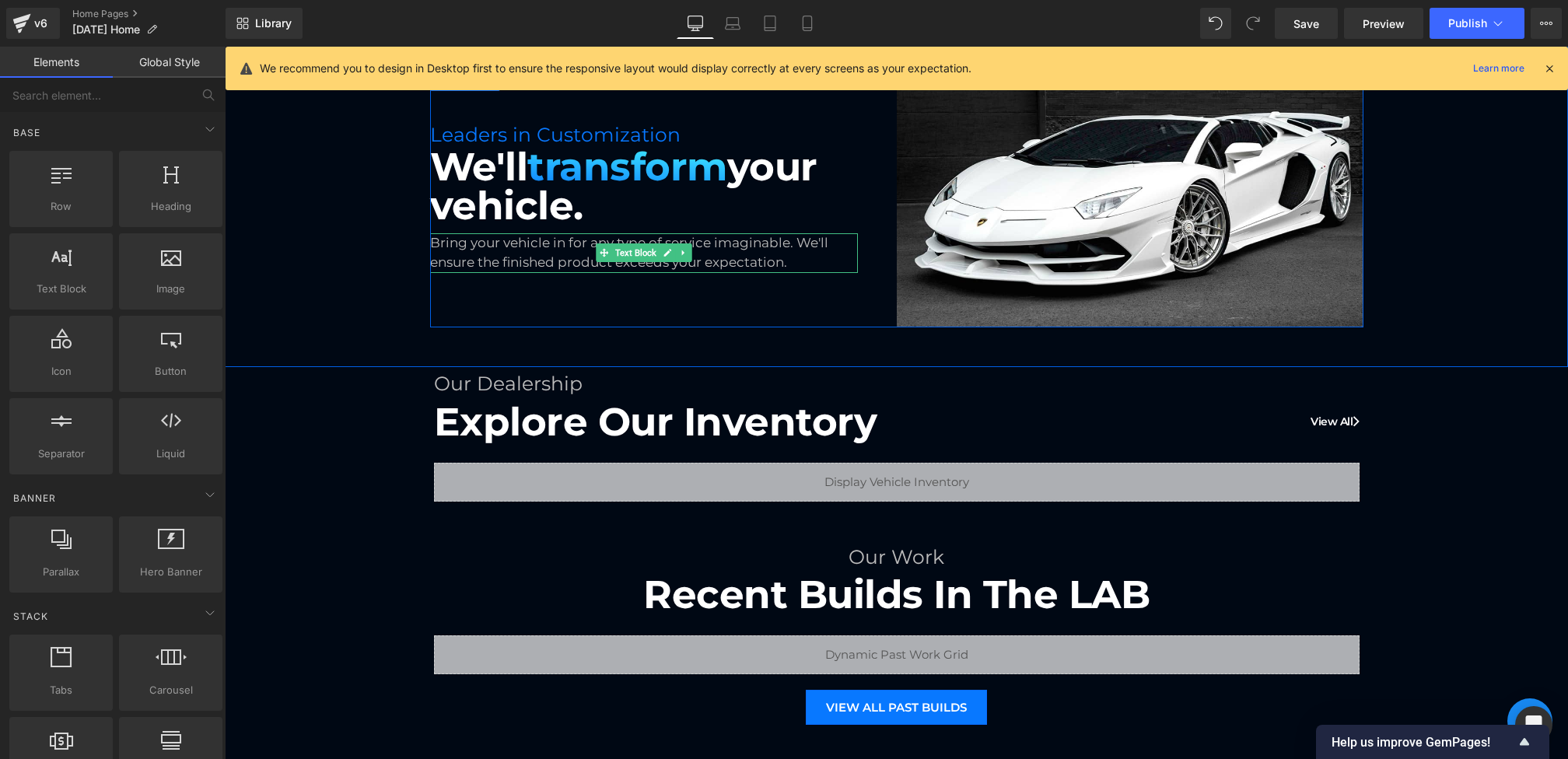
scroll to position [205, 0]
